Goal: Navigation & Orientation: Find specific page/section

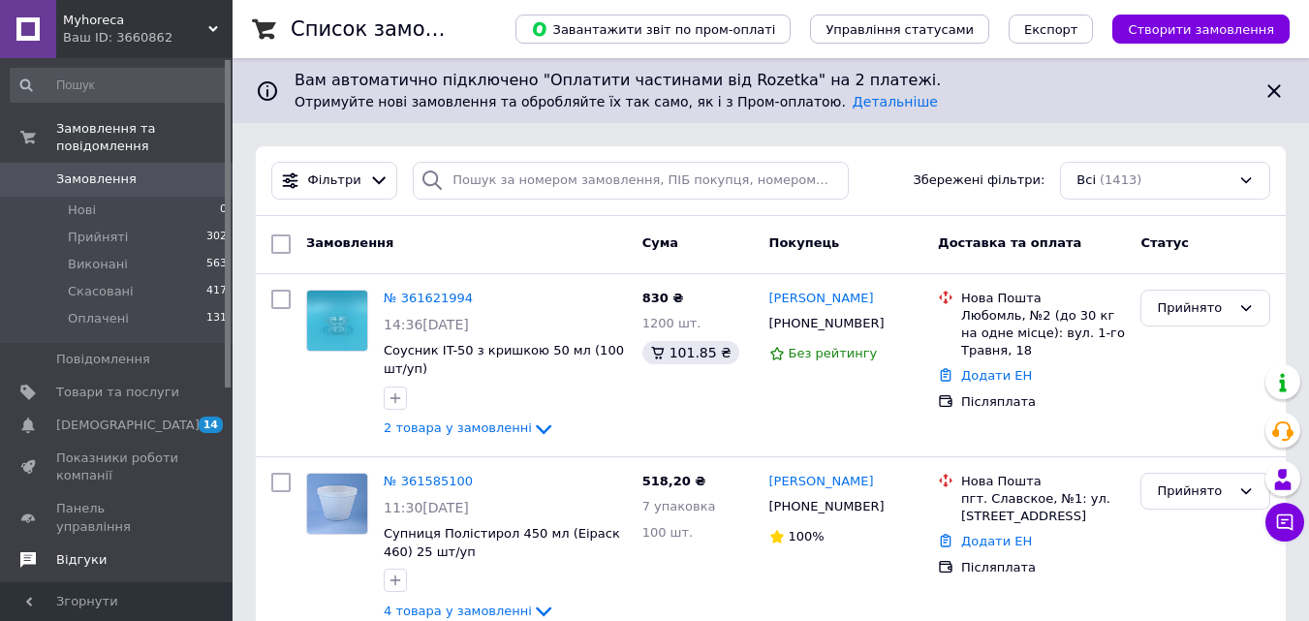
click at [94, 552] on span "Відгуки" at bounding box center [81, 560] width 50 height 17
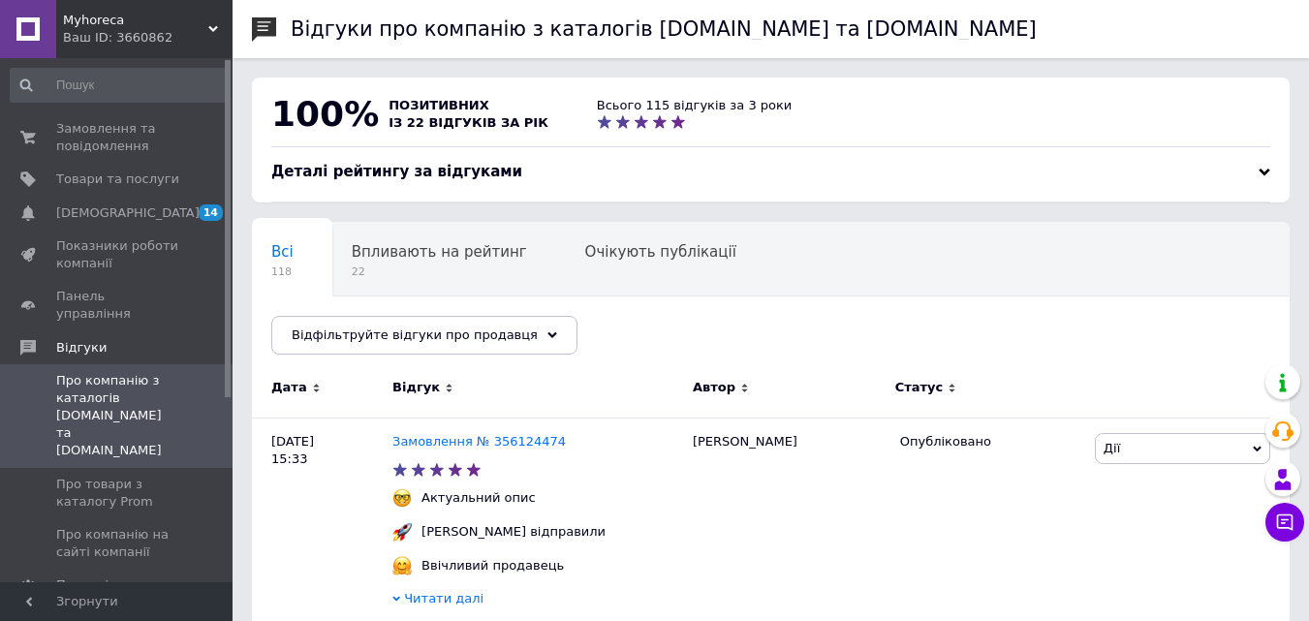
scroll to position [97, 0]
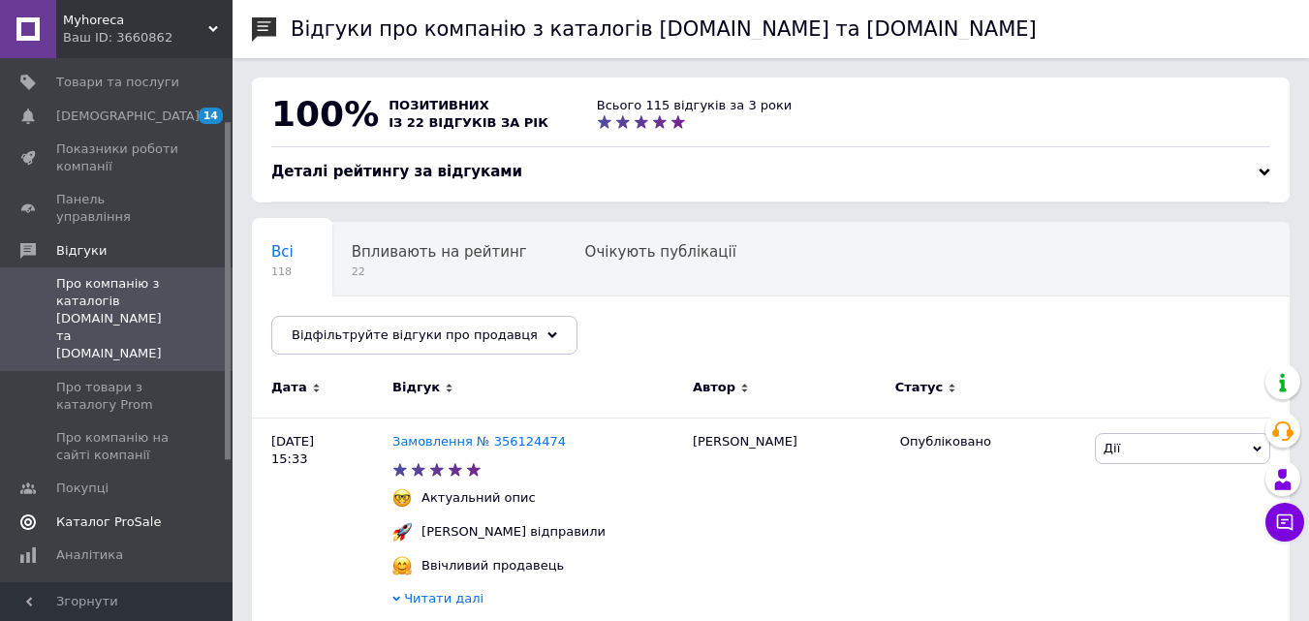
click at [102, 514] on span "Каталог ProSale" at bounding box center [108, 522] width 105 height 17
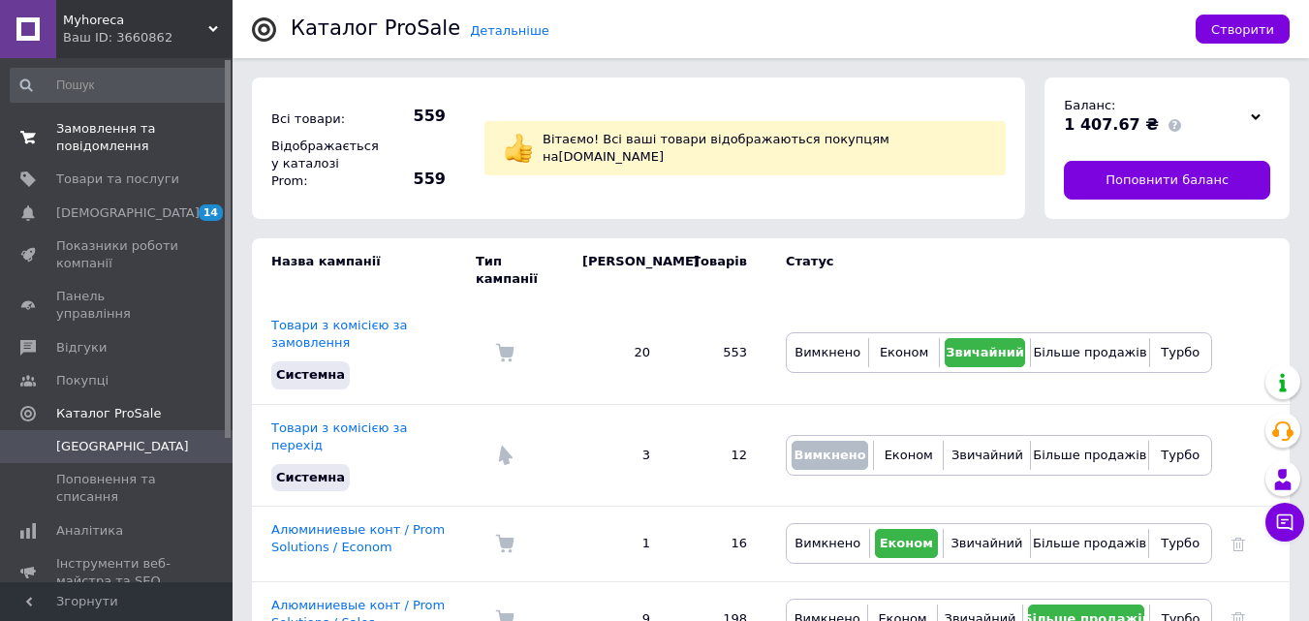
click at [98, 135] on span "Замовлення та повідомлення" at bounding box center [117, 137] width 123 height 35
